Goal: Task Accomplishment & Management: Complete application form

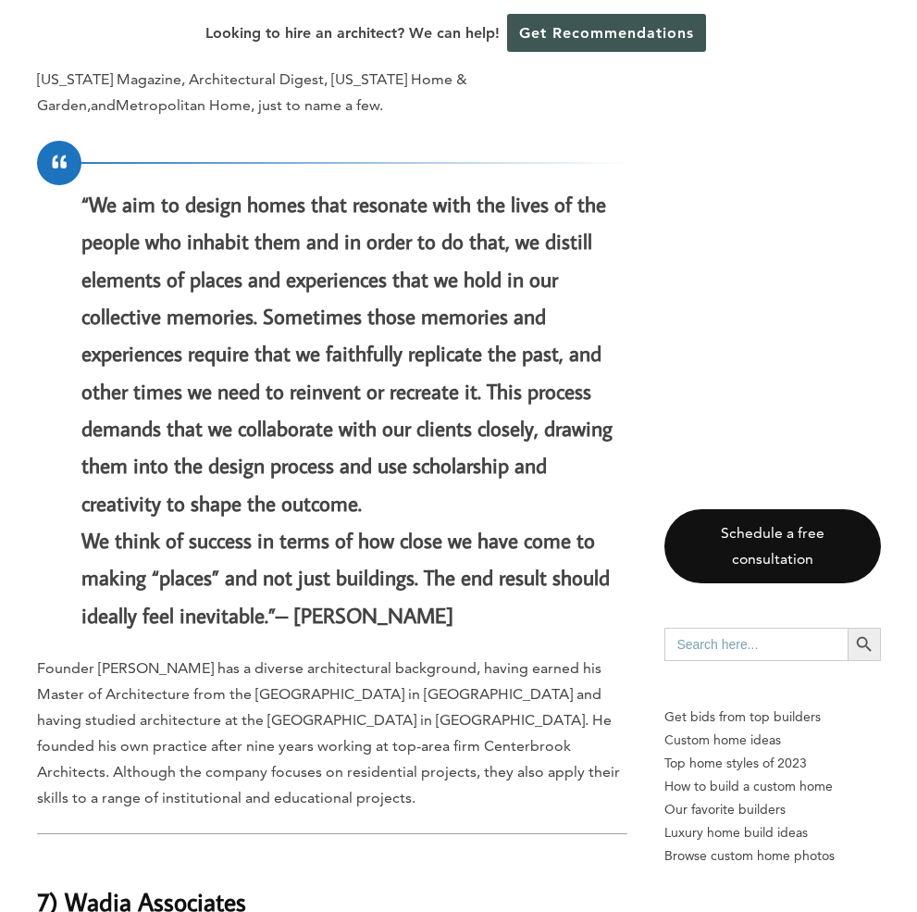
scroll to position [4390, 0]
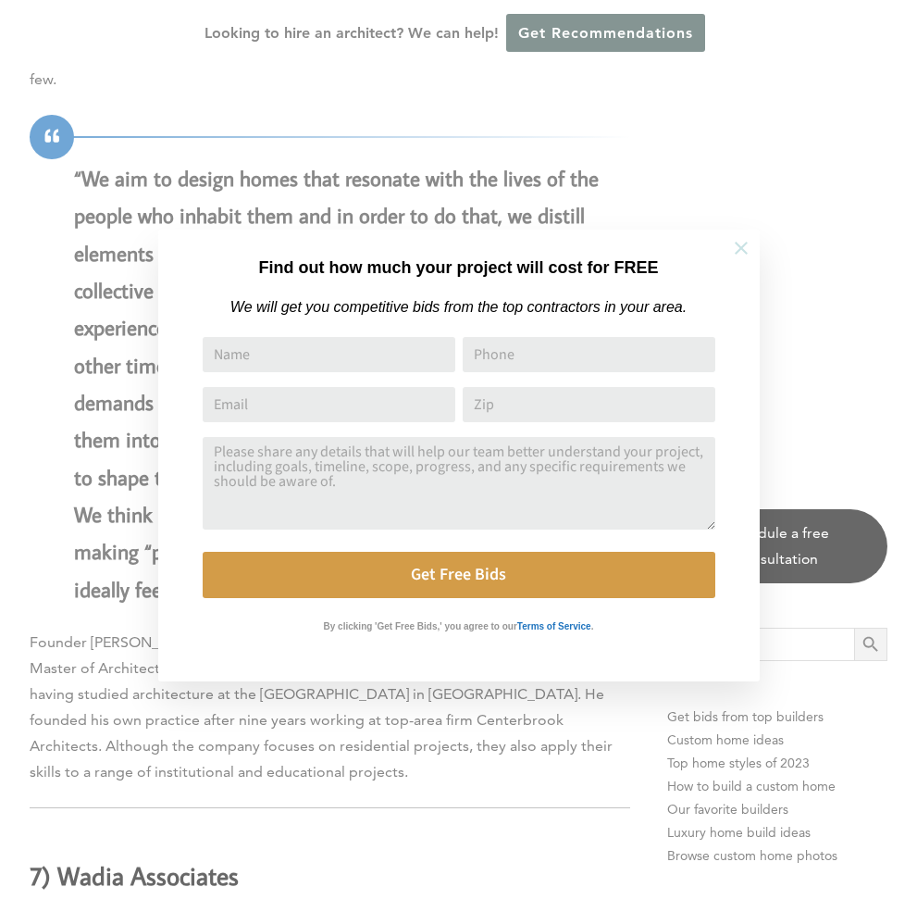
click at [751, 255] on icon at bounding box center [741, 248] width 20 height 20
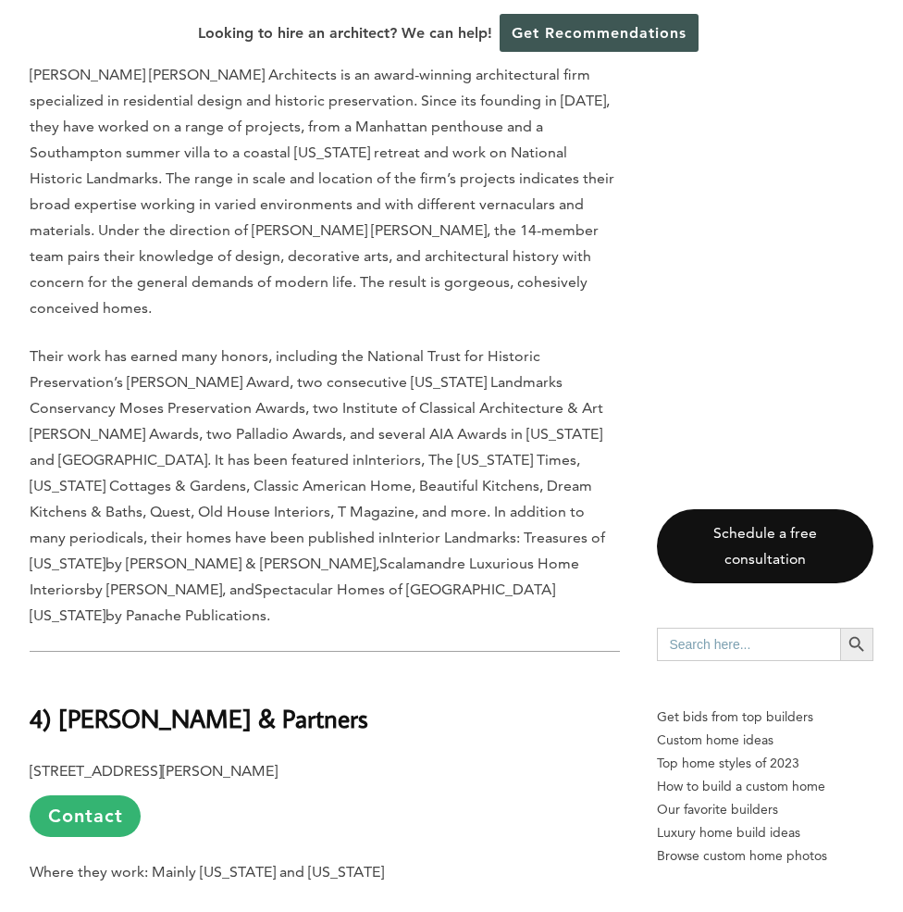
scroll to position [7775, 0]
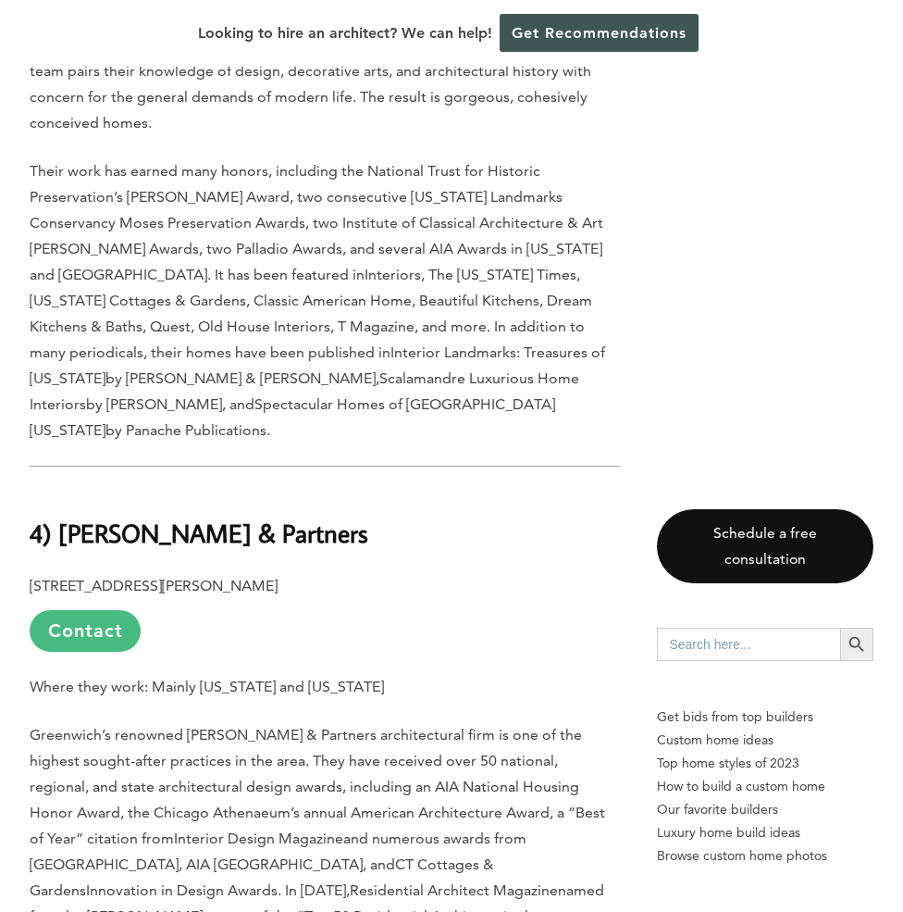
click at [81, 610] on link "Contact" at bounding box center [85, 631] width 111 height 42
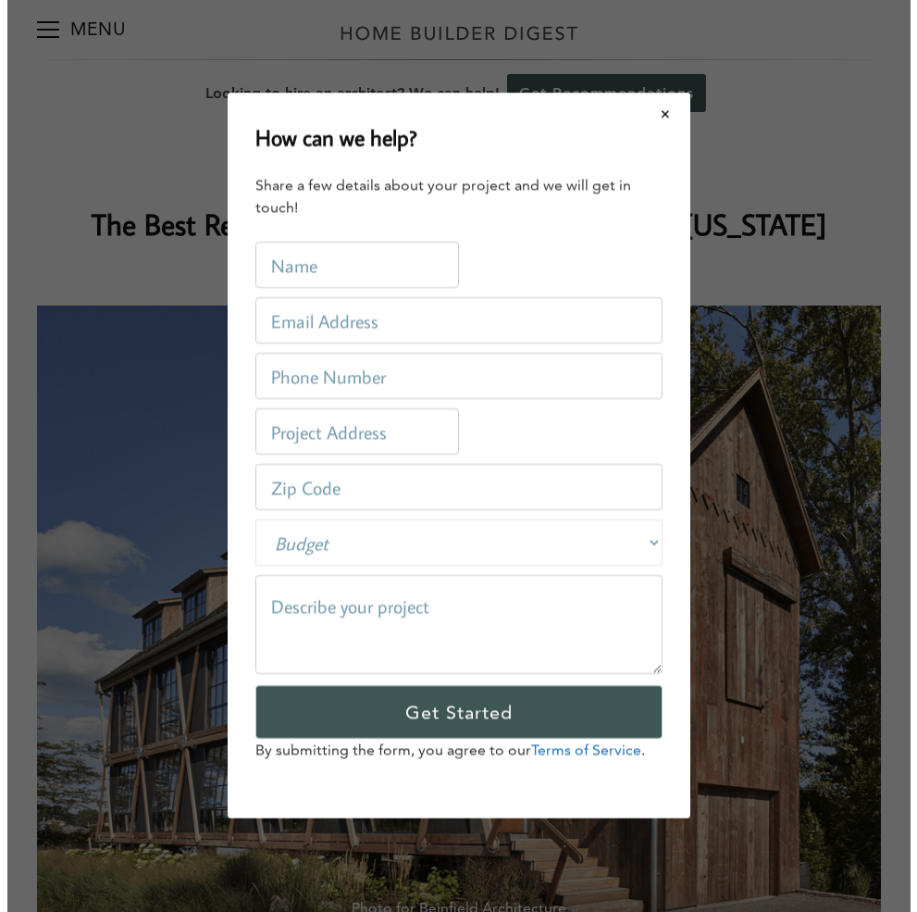
scroll to position [0, 0]
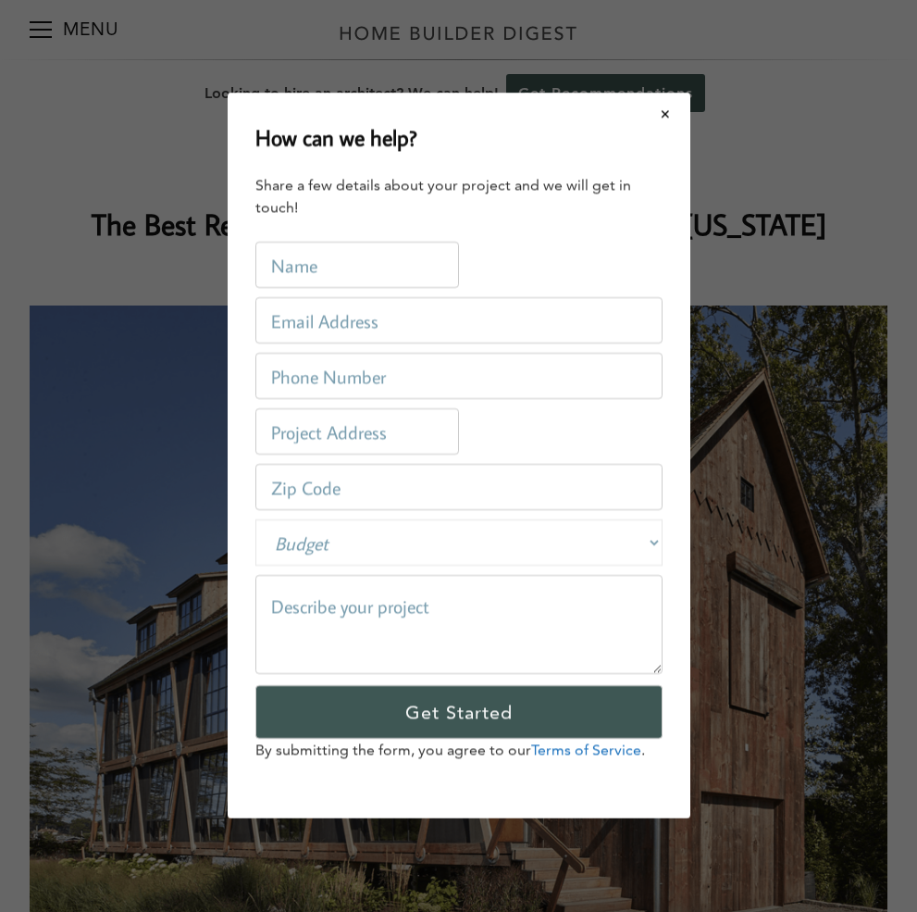
click at [389, 265] on input "text" at bounding box center [357, 266] width 204 height 46
click at [321, 599] on textarea at bounding box center [458, 625] width 407 height 99
paste textarea "[EMAIL_ADDRESS][DOMAIN_NAME]"
type textarea "[EMAIL_ADDRESS][DOMAIN_NAME]"
drag, startPoint x: 476, startPoint y: 613, endPoint x: 295, endPoint y: 602, distance: 180.8
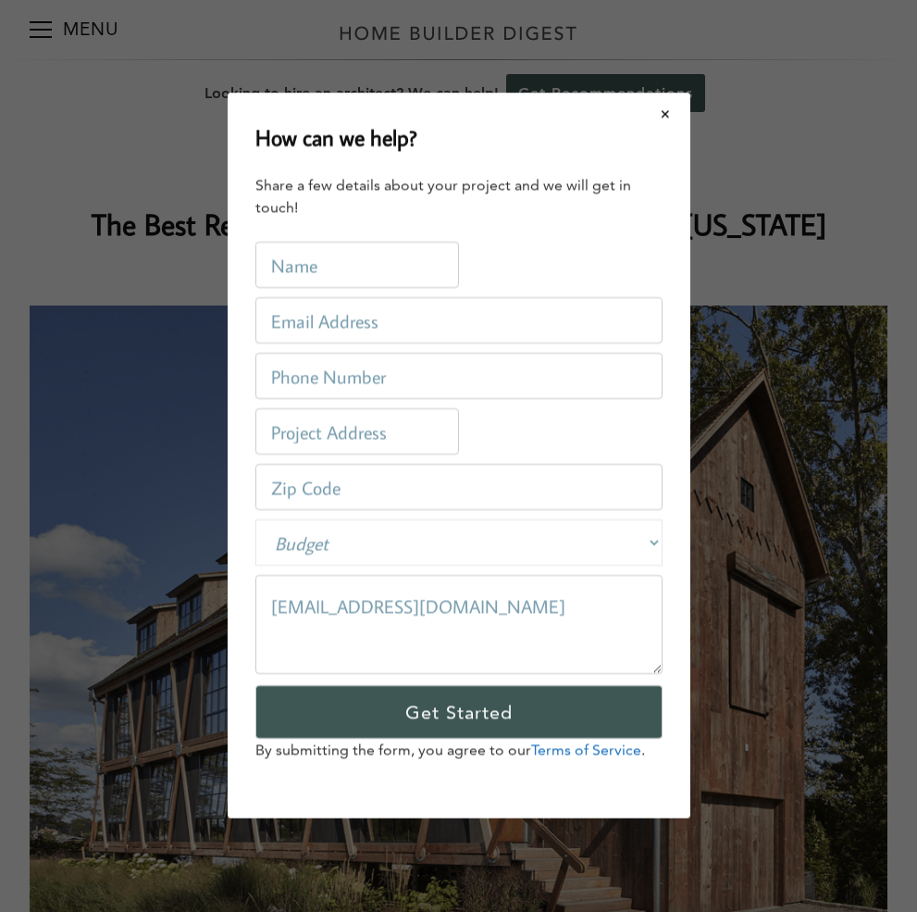
click at [284, 603] on textarea "[EMAIL_ADDRESS][DOMAIN_NAME]" at bounding box center [458, 625] width 407 height 99
click at [279, 605] on textarea "[EMAIL_ADDRESS][DOMAIN_NAME]" at bounding box center [458, 625] width 407 height 99
drag, startPoint x: 275, startPoint y: 606, endPoint x: 506, endPoint y: 631, distance: 232.7
click at [506, 631] on textarea "[EMAIL_ADDRESS][DOMAIN_NAME]" at bounding box center [458, 625] width 407 height 99
click at [360, 320] on input "email" at bounding box center [458, 321] width 407 height 46
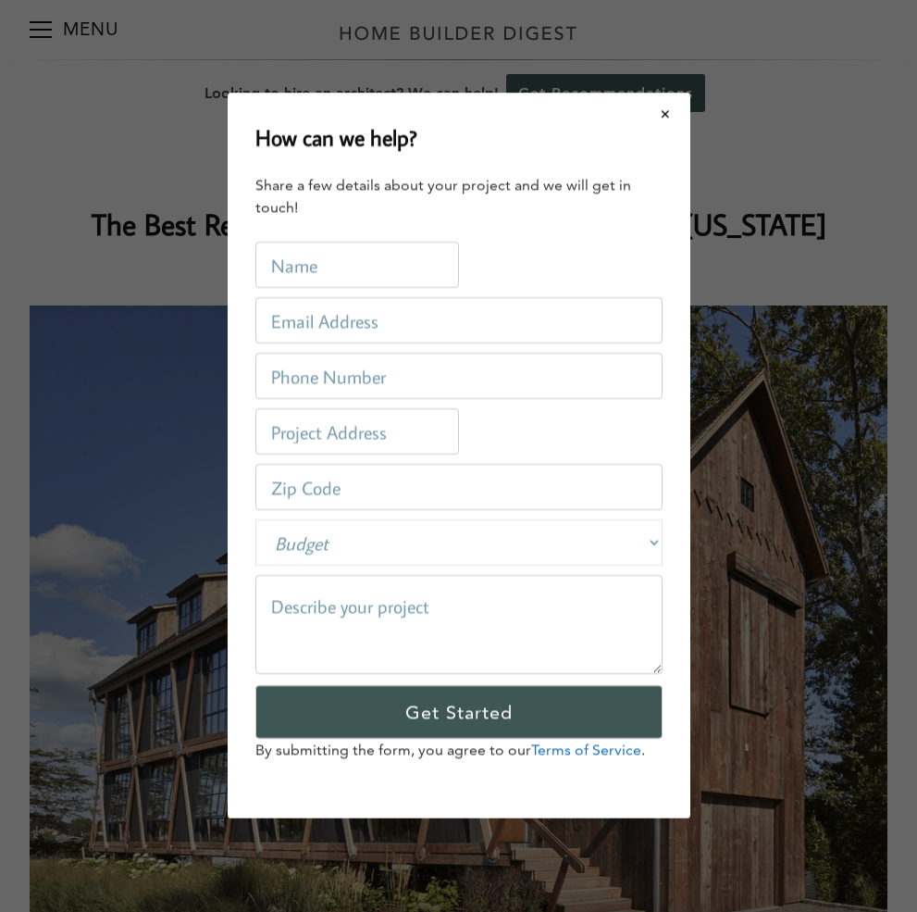
paste input "[EMAIL_ADDRESS][DOMAIN_NAME]"
type input "[EMAIL_ADDRESS][DOMAIN_NAME]"
click at [289, 264] on input "text" at bounding box center [357, 266] width 204 height 46
type input "[PERSON_NAME]"
click at [328, 367] on input "tel" at bounding box center [458, 377] width 407 height 46
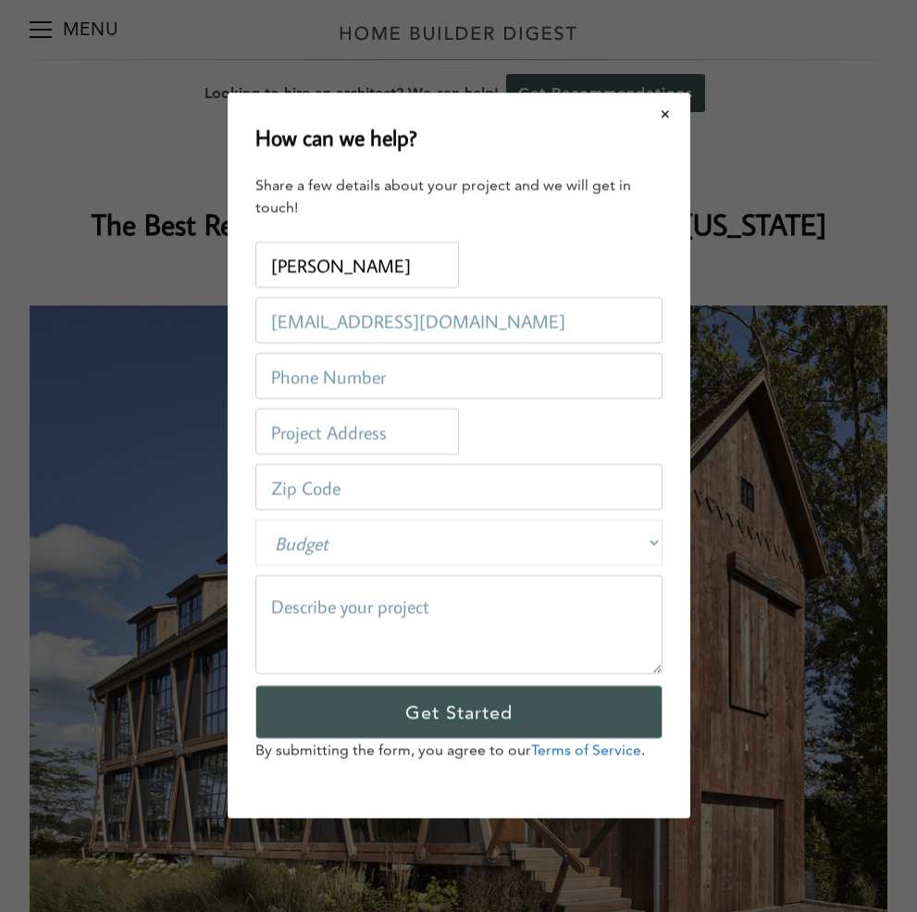
drag, startPoint x: 485, startPoint y: 134, endPoint x: 535, endPoint y: 230, distance: 107.6
click at [535, 230] on div "How can we help? Share a few details about your project and we will get in touc…" at bounding box center [459, 456] width 463 height 726
click at [521, 249] on div "Name: Michael Heretakis" at bounding box center [458, 266] width 407 height 56
click at [314, 383] on input "tel" at bounding box center [458, 377] width 407 height 46
paste input "631-579-5464"
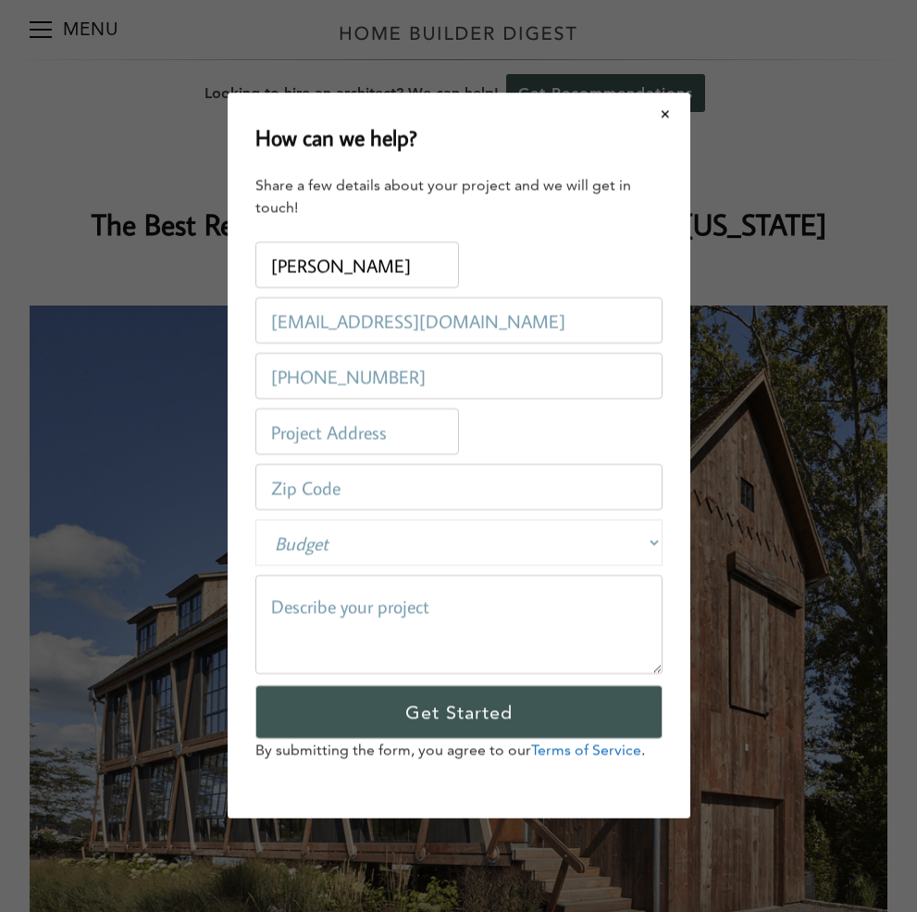
type input "631-579-5464"
click at [331, 443] on input "text" at bounding box center [357, 432] width 204 height 46
type input "7 West Avenue New Britain Connecticut"
click at [267, 491] on input "number" at bounding box center [458, 488] width 407 height 46
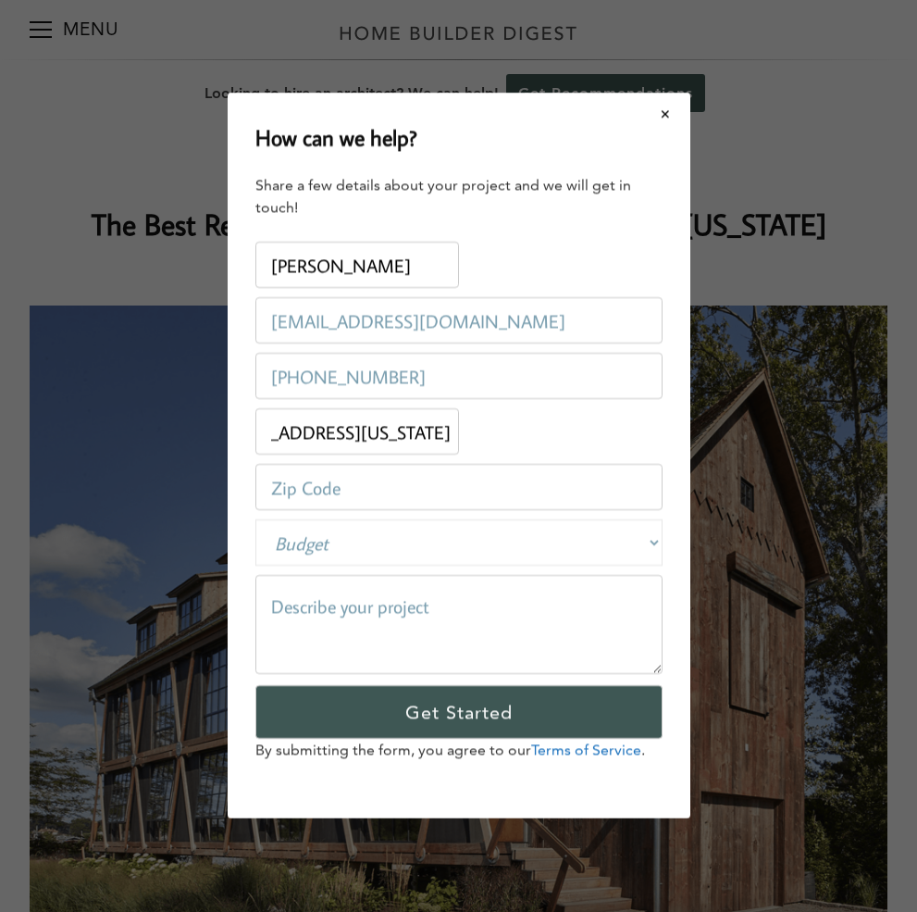
scroll to position [0, 0]
type input "06051"
click at [315, 535] on select "Budget Less than $100,000 $100,000-$250,000 $250,000-$500,000 $500,000-$1 Milli…" at bounding box center [458, 543] width 407 height 46
select select "private"
click at [255, 520] on select "Budget Less than $100,000 $100,000-$250,000 $250,000-$500,000 $500,000-$1 Milli…" at bounding box center [458, 543] width 407 height 46
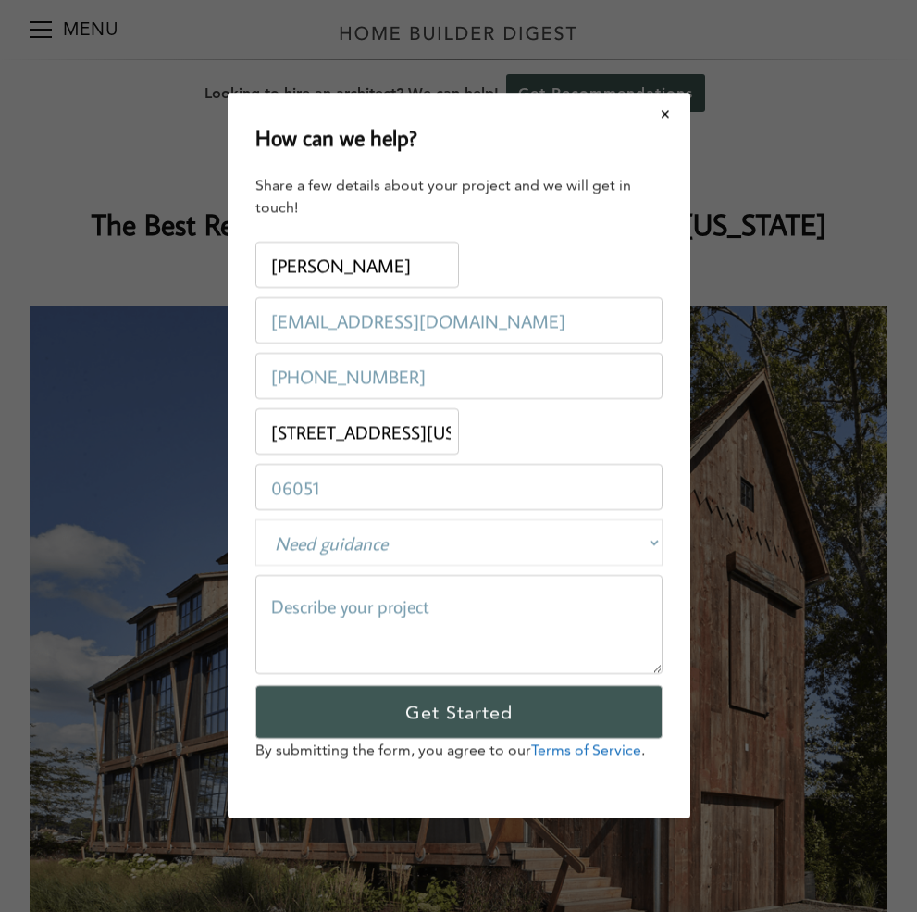
click at [325, 601] on textarea at bounding box center [458, 625] width 407 height 99
paste textarea "I hope this message finds you well. We are in the process of purchasing a vacan…"
click at [287, 633] on textarea "I hope this message finds you well. We are in the process of purchasing a vacan…" at bounding box center [458, 625] width 407 height 99
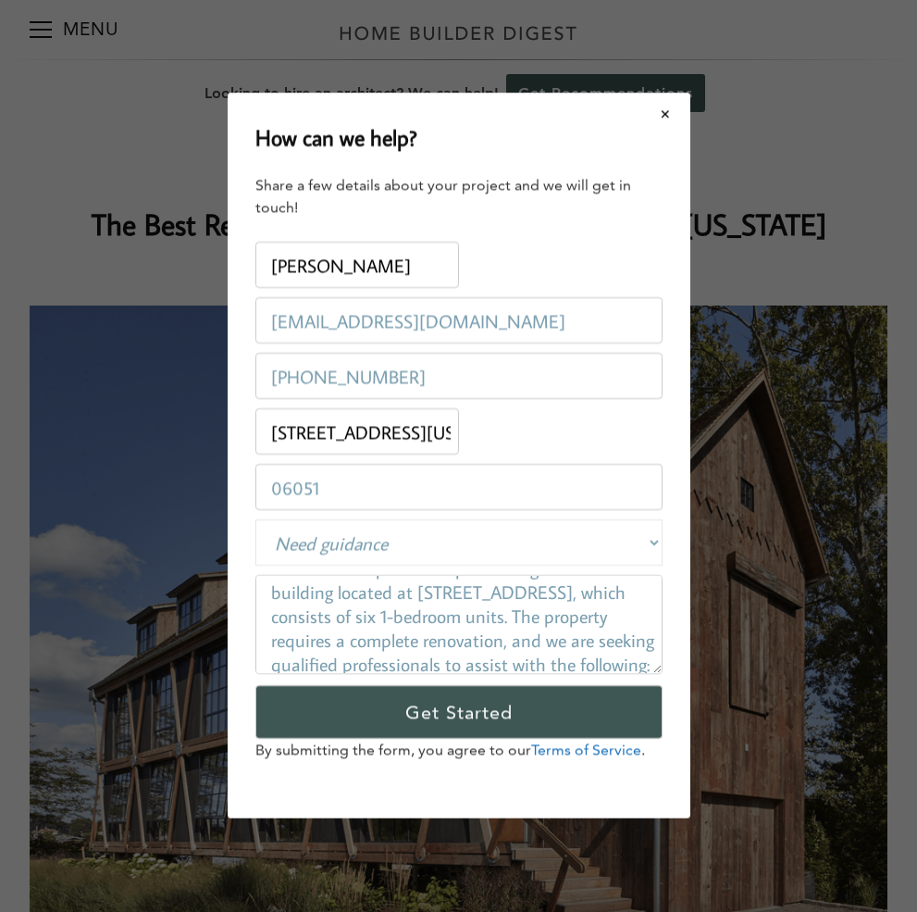
scroll to position [185, 0]
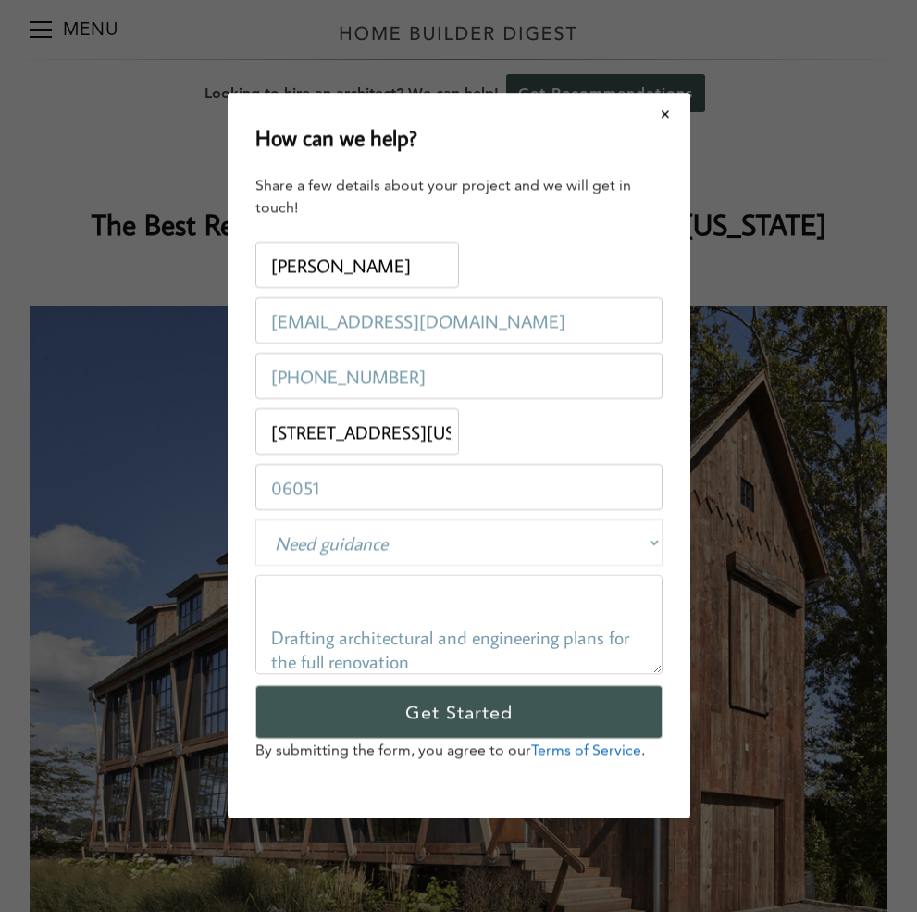
drag, startPoint x: 280, startPoint y: 599, endPoint x: 288, endPoint y: 605, distance: 9.8
click at [283, 603] on textarea "I hope this message finds you well. We are in the process of purchasing a vacan…" at bounding box center [458, 625] width 407 height 99
click at [288, 605] on textarea "I hope this message finds you well. We are in the process of purchasing a vacan…" at bounding box center [458, 625] width 407 height 99
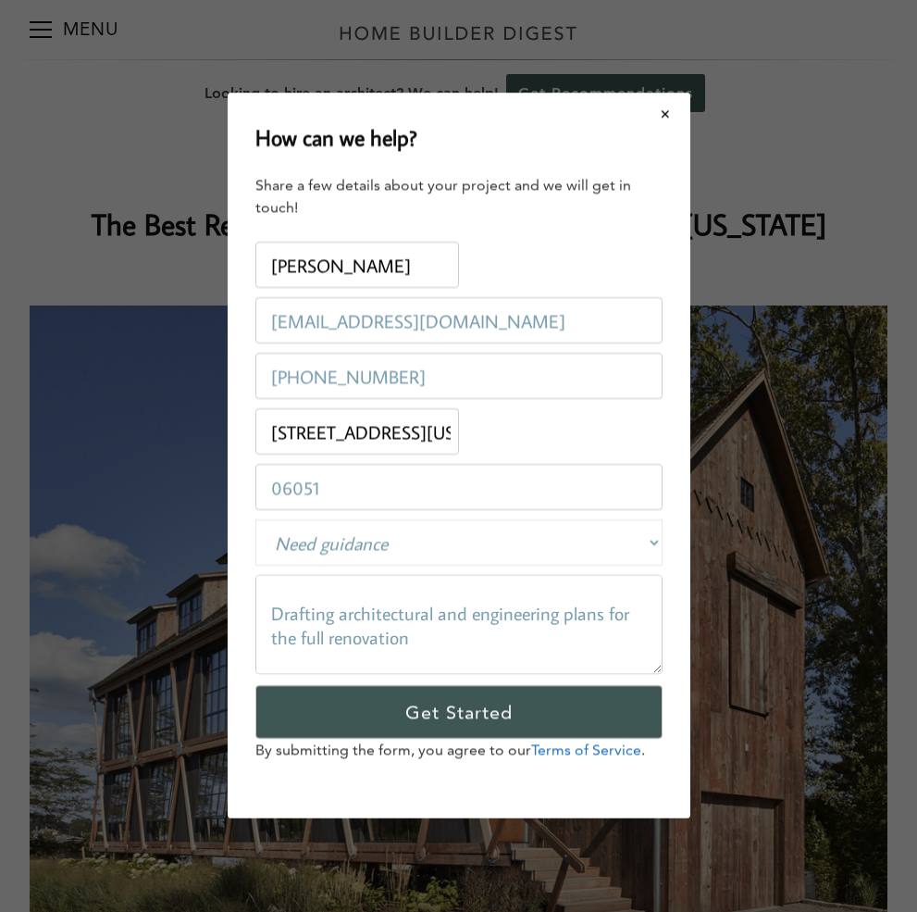
drag, startPoint x: 288, startPoint y: 595, endPoint x: 291, endPoint y: 607, distance: 12.3
click at [291, 606] on textarea "I hope this message finds you well. We are in the process of purchasing a vacan…" at bounding box center [458, 625] width 407 height 99
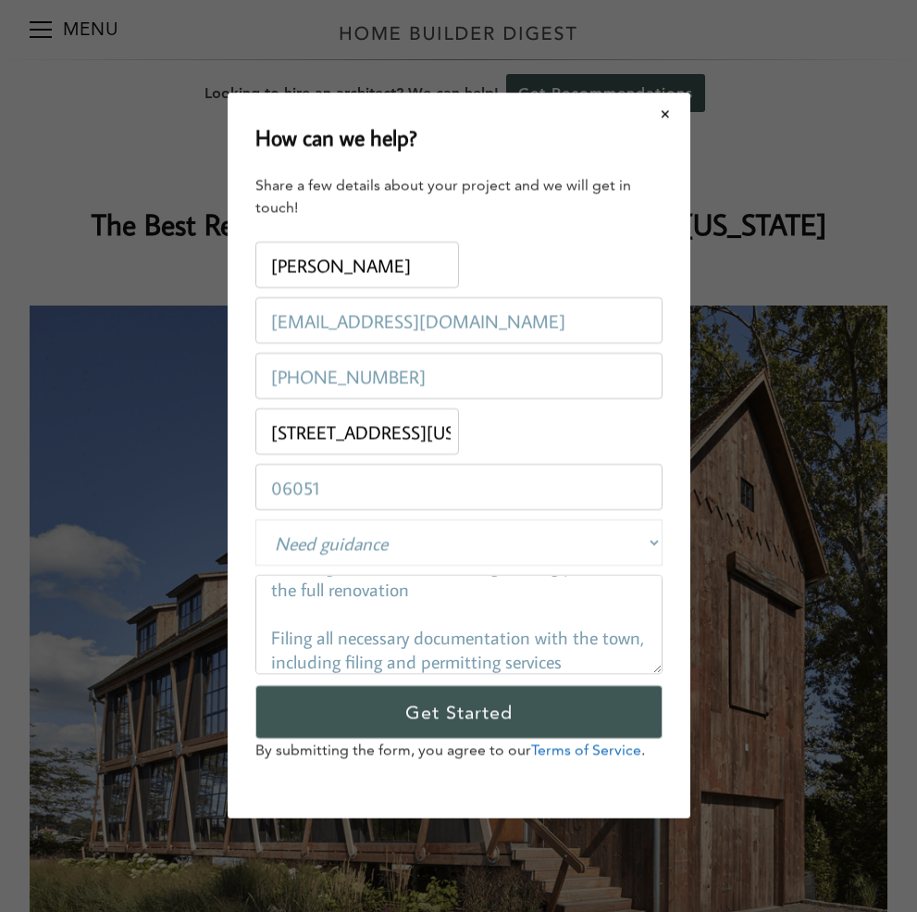
click at [281, 631] on textarea "I hope this message finds you well. We are in the process of purchasing a vacan…" at bounding box center [458, 625] width 407 height 99
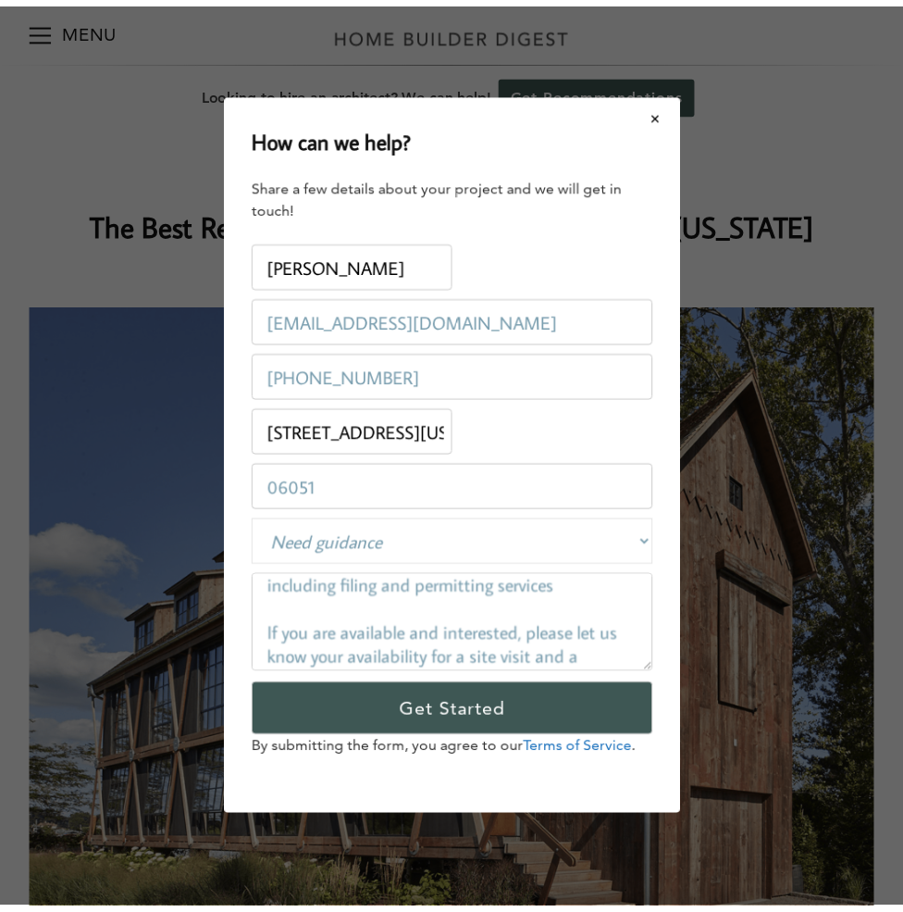
scroll to position [278, 0]
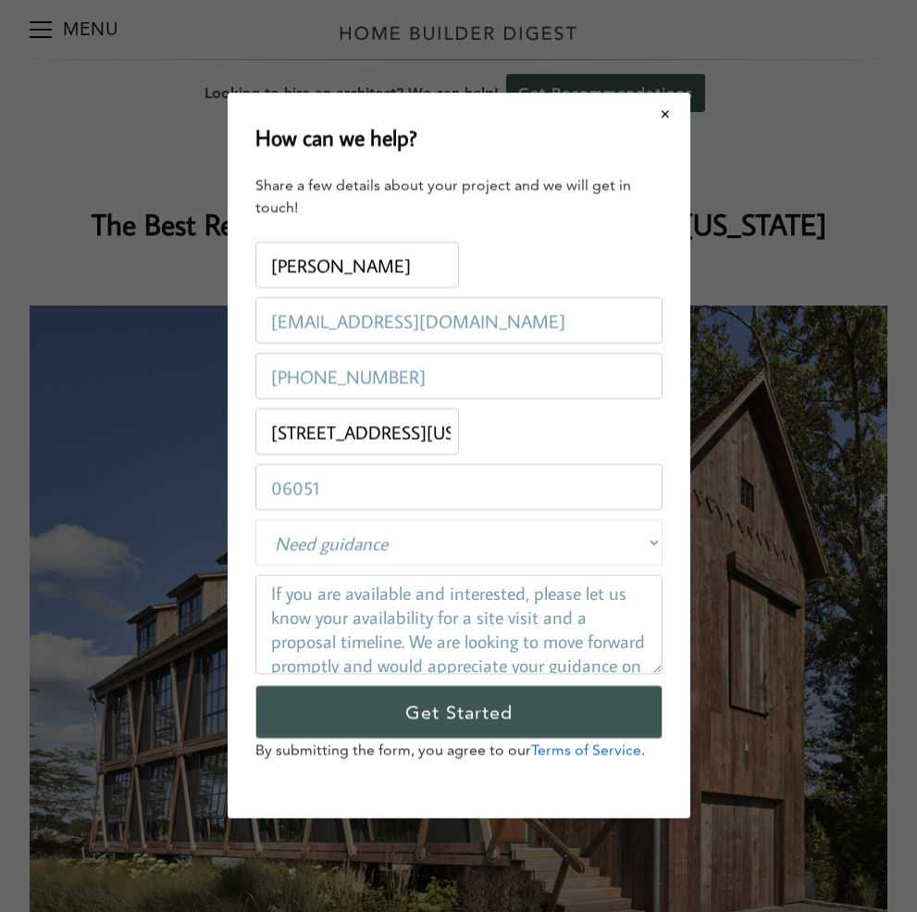
click at [274, 593] on textarea "I hope this message finds you well. We are in the process of purchasing a vacan…" at bounding box center [458, 625] width 407 height 99
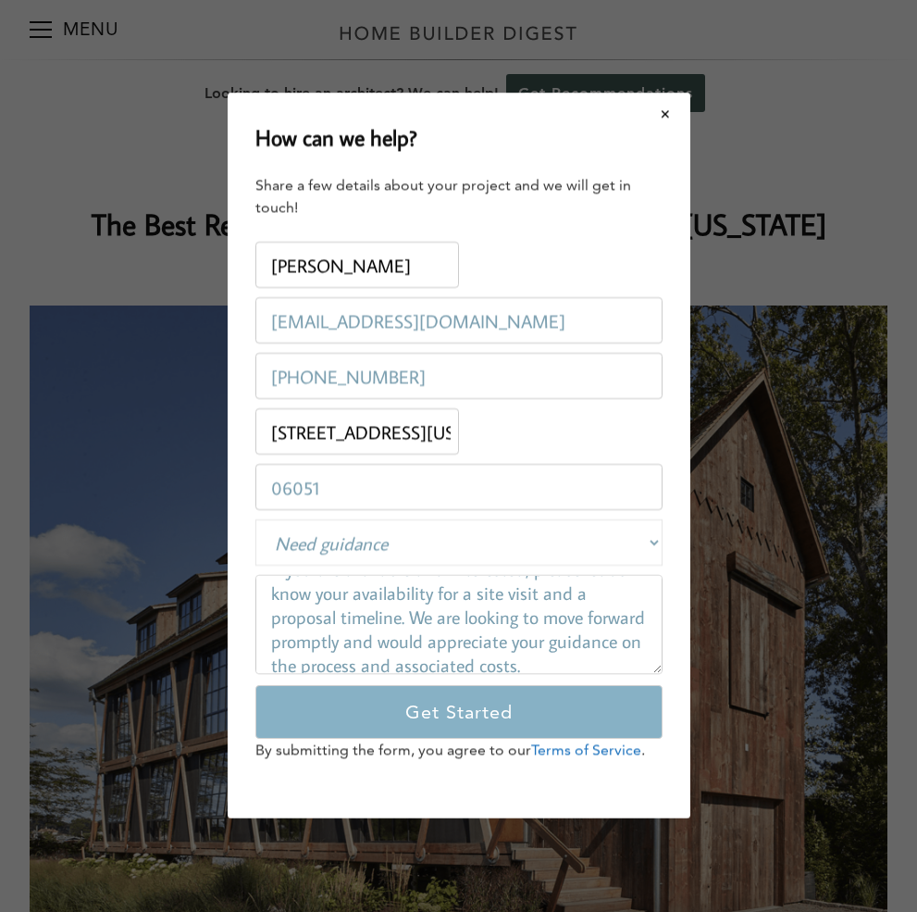
type textarea "I hope this message finds you well. We are in the process of purchasing a vacan…"
click at [392, 715] on input "Get Started" at bounding box center [458, 713] width 407 height 54
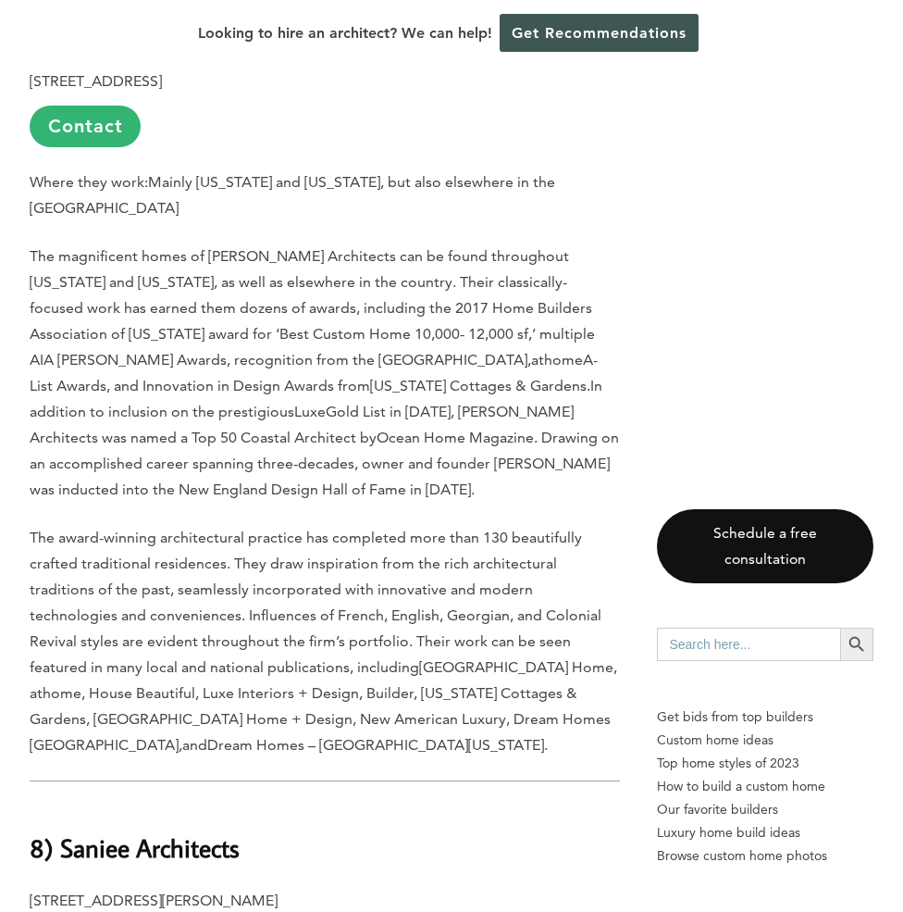
scroll to position [3517, 0]
